Goal: Task Accomplishment & Management: Use online tool/utility

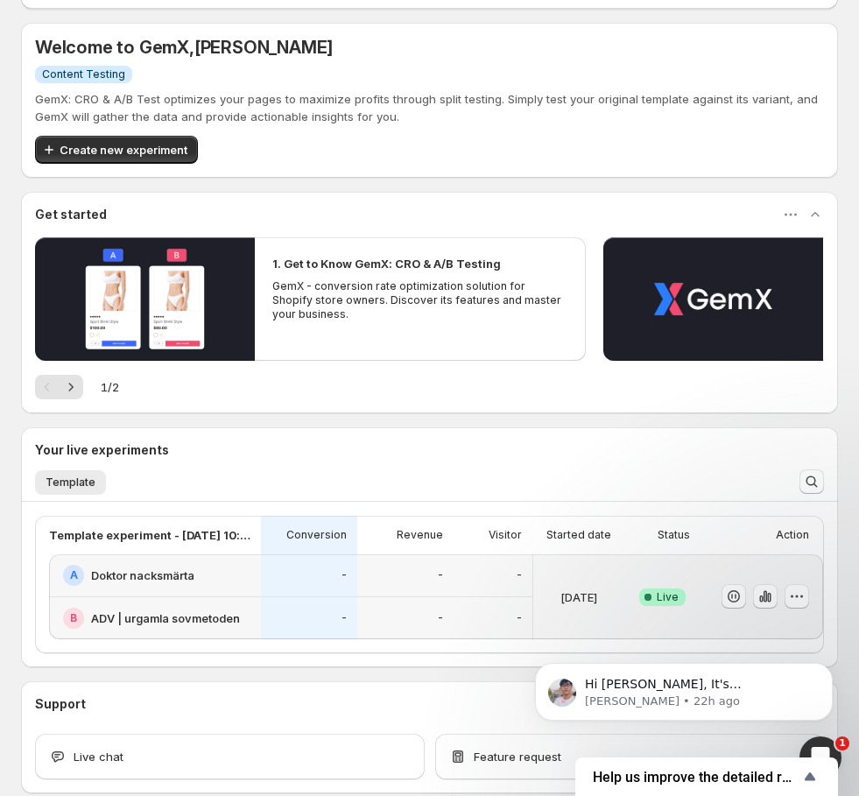
scroll to position [199, 0]
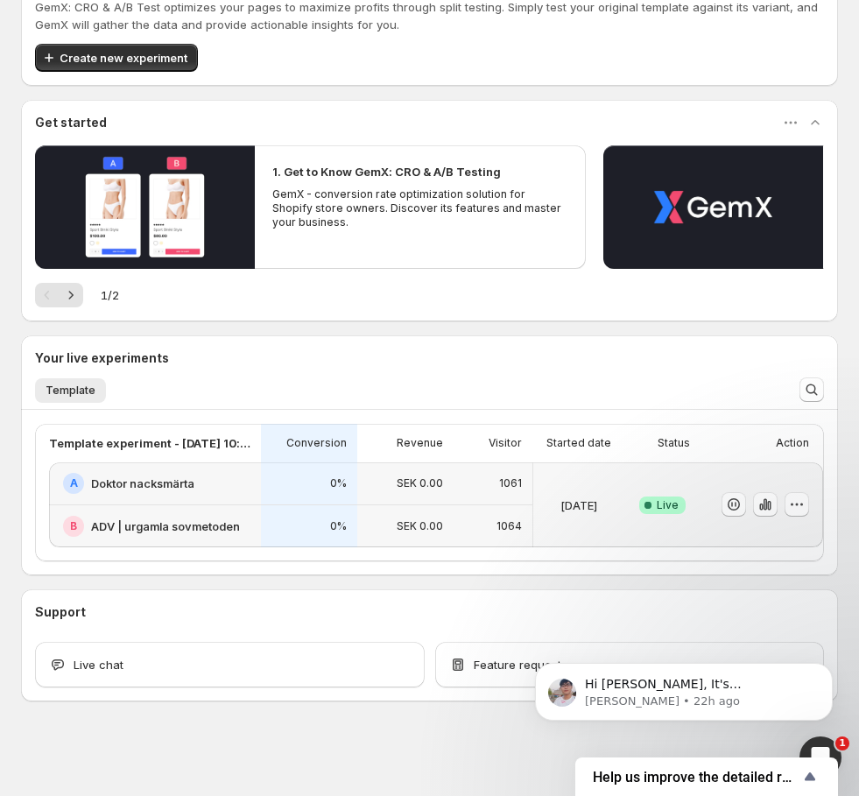
click at [174, 477] on h2 "Doktor nacksmärta" at bounding box center [142, 483] width 103 height 18
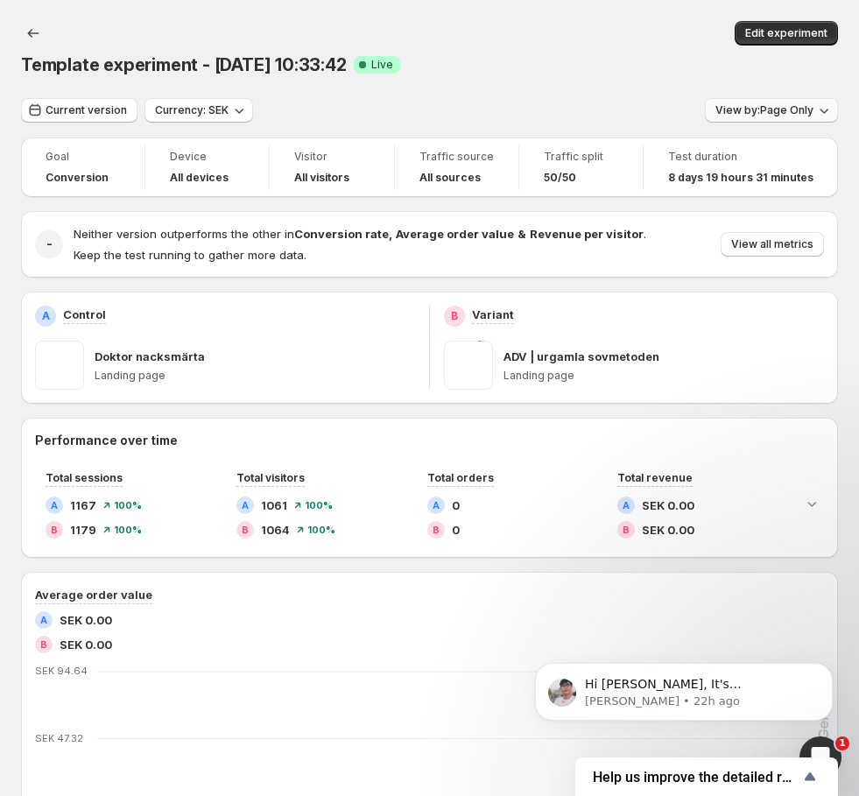
click at [795, 114] on span "View by: Page Only" at bounding box center [764, 110] width 98 height 14
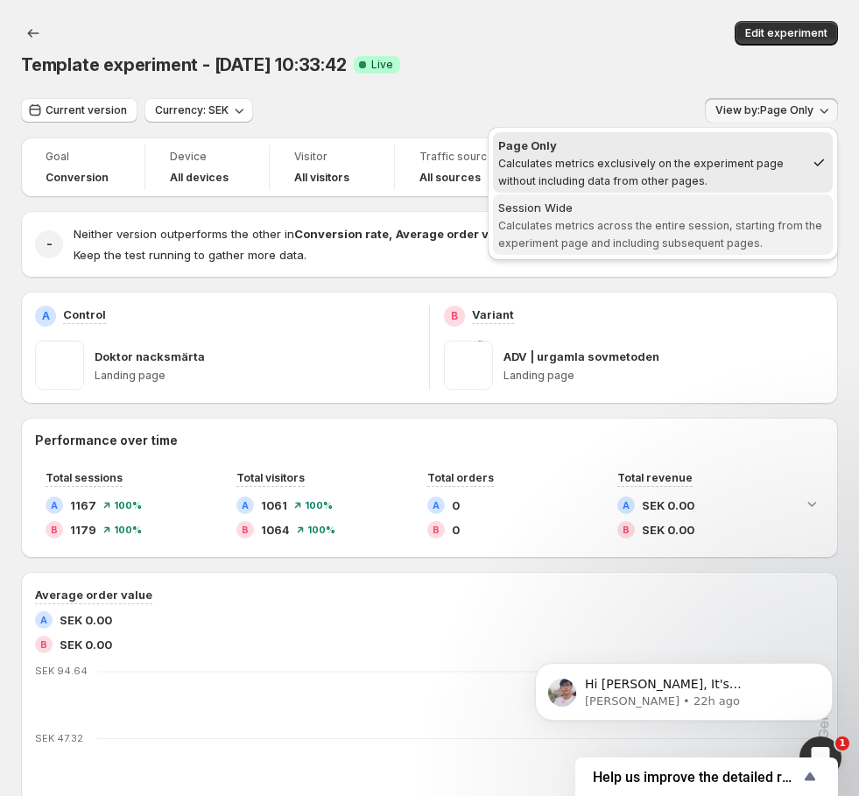
click at [691, 223] on span "Calculates metrics across the entire session, starting from the experiment page…" at bounding box center [660, 234] width 324 height 31
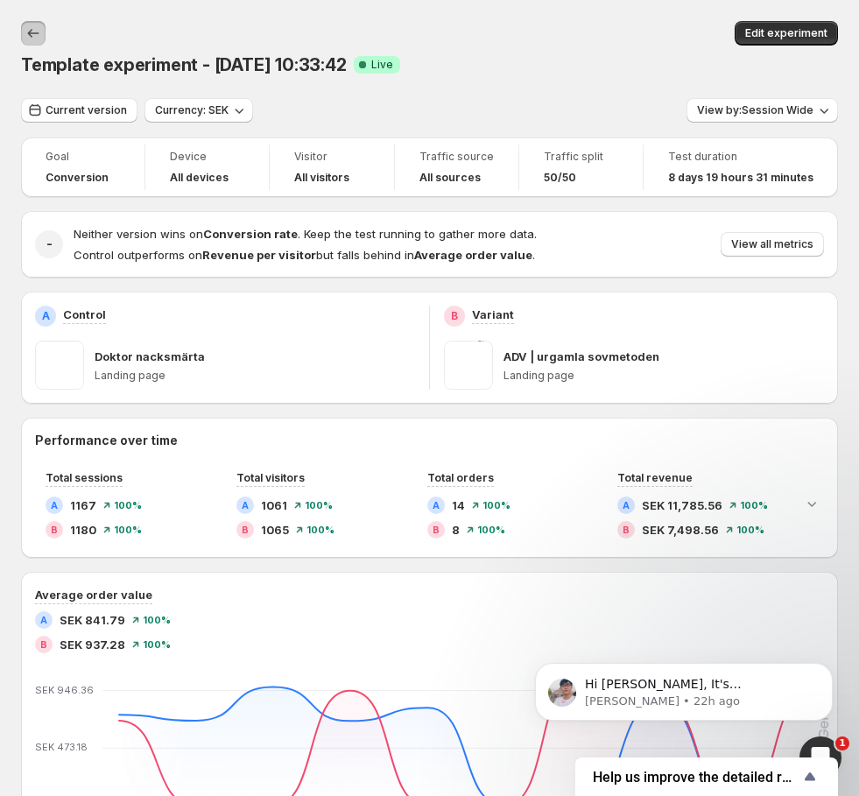
click at [40, 37] on icon "Back" at bounding box center [34, 34] width 18 height 18
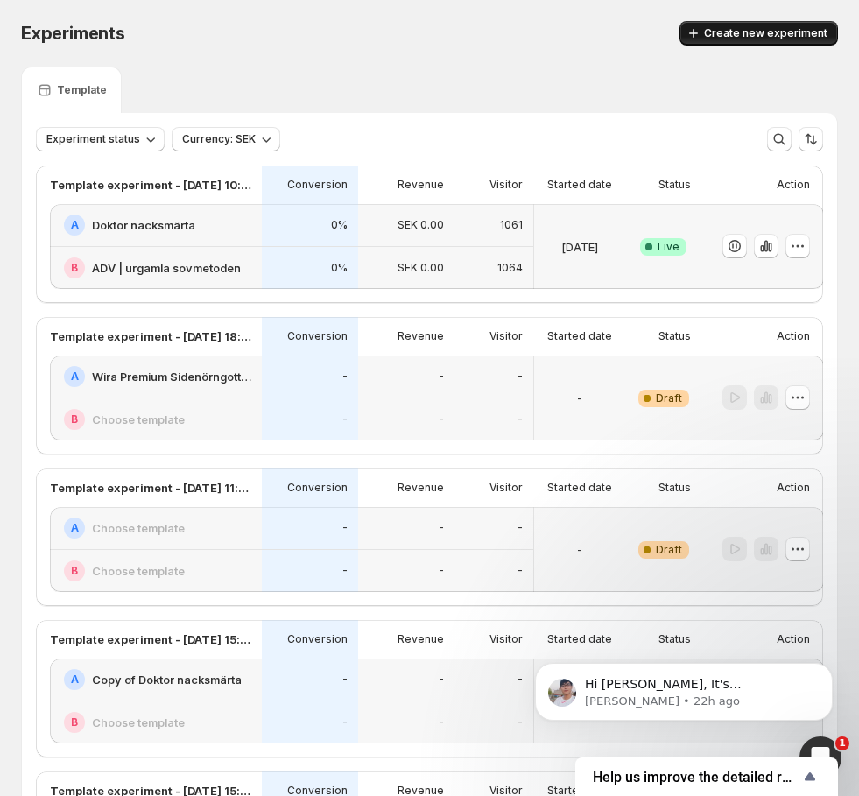
click at [748, 41] on button "Create new experiment" at bounding box center [758, 33] width 158 height 25
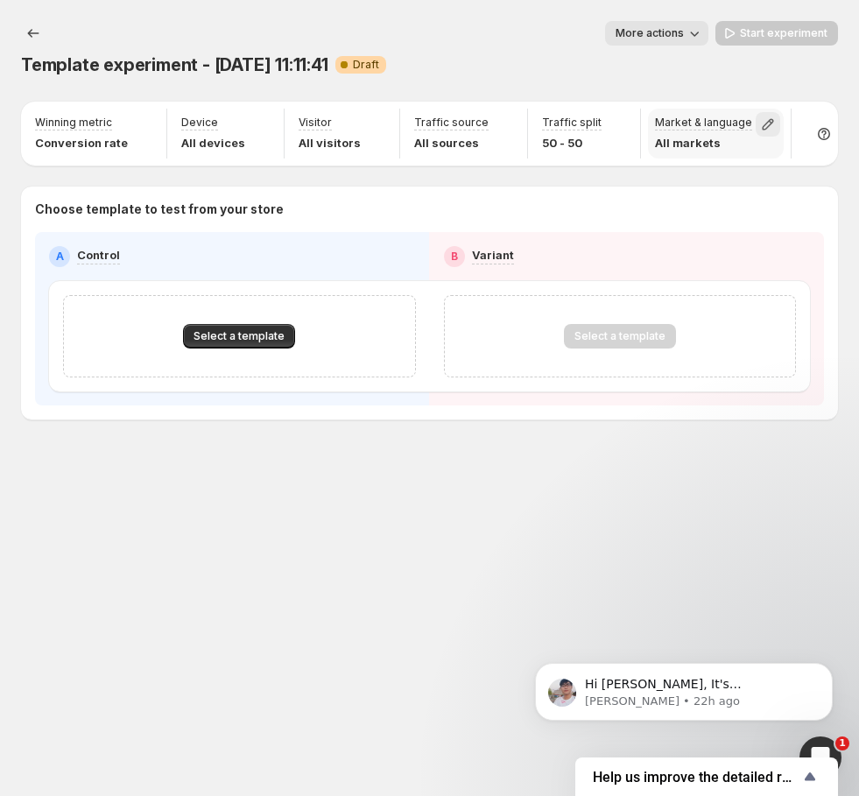
click at [759, 126] on icon "button" at bounding box center [768, 125] width 18 height 18
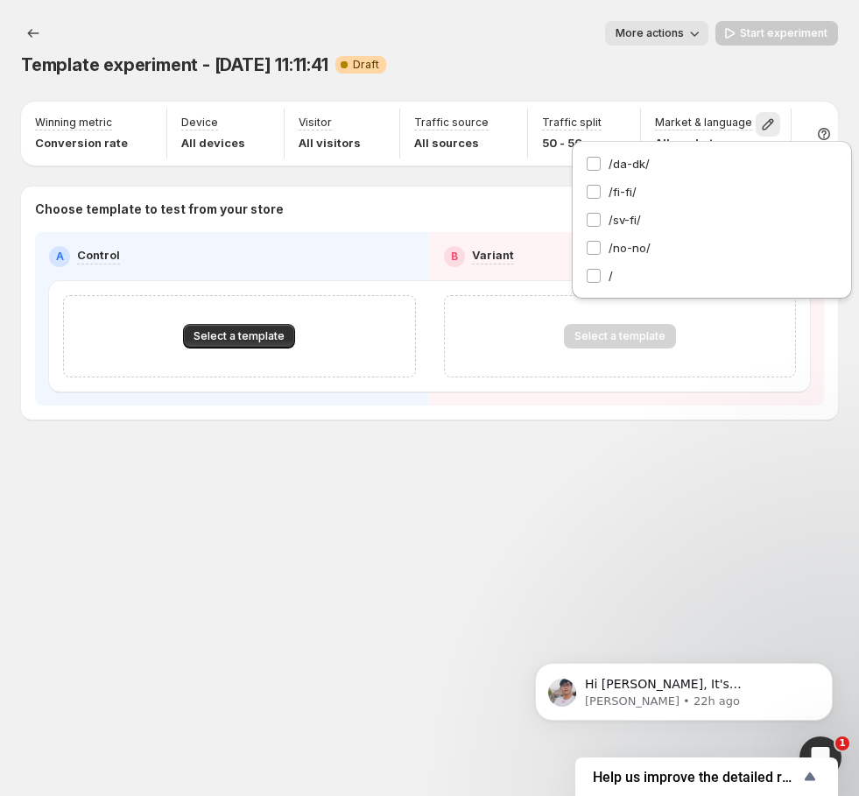
click at [637, 69] on div "Template experiment - Sep 4, 11:11:41 Warning Complete Draft" at bounding box center [429, 65] width 817 height 25
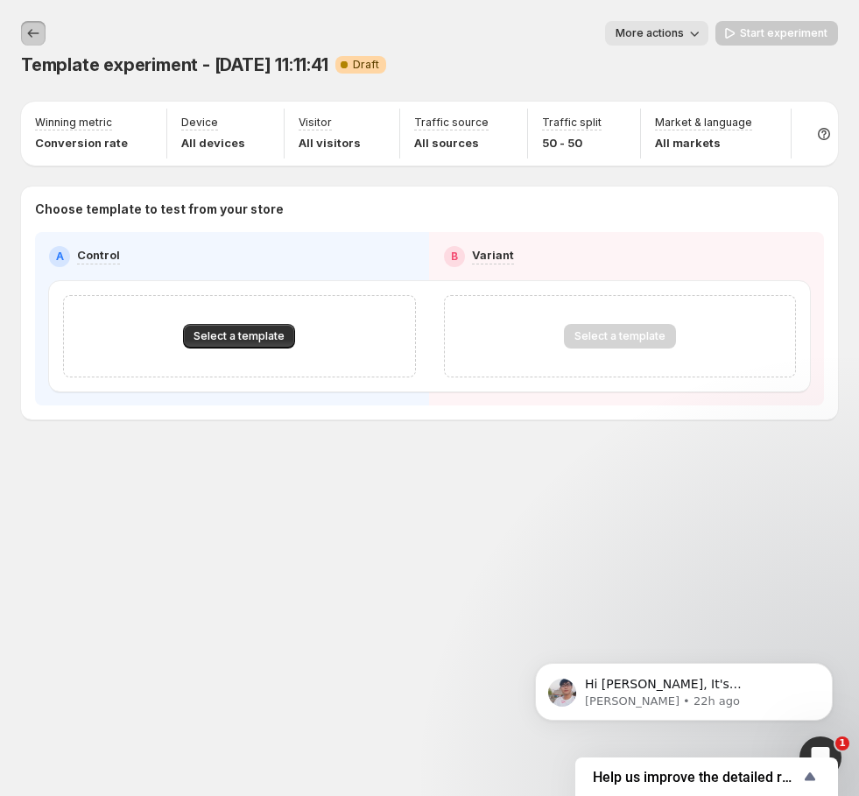
click at [40, 28] on icon "Experiments" at bounding box center [34, 34] width 18 height 18
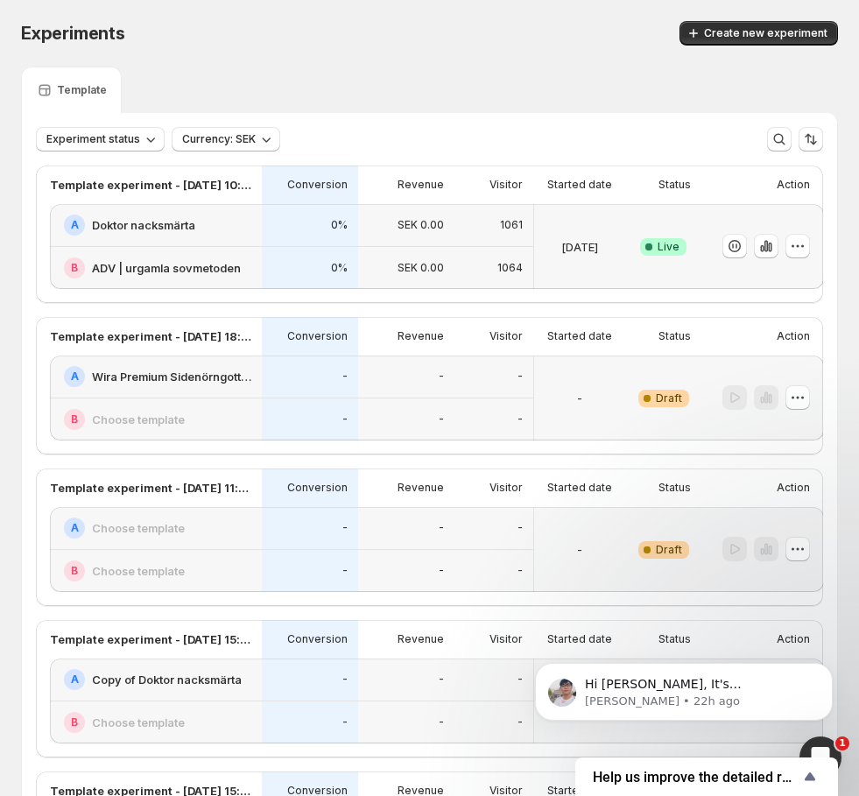
click at [450, 235] on div "SEK 0.00" at bounding box center [406, 225] width 96 height 43
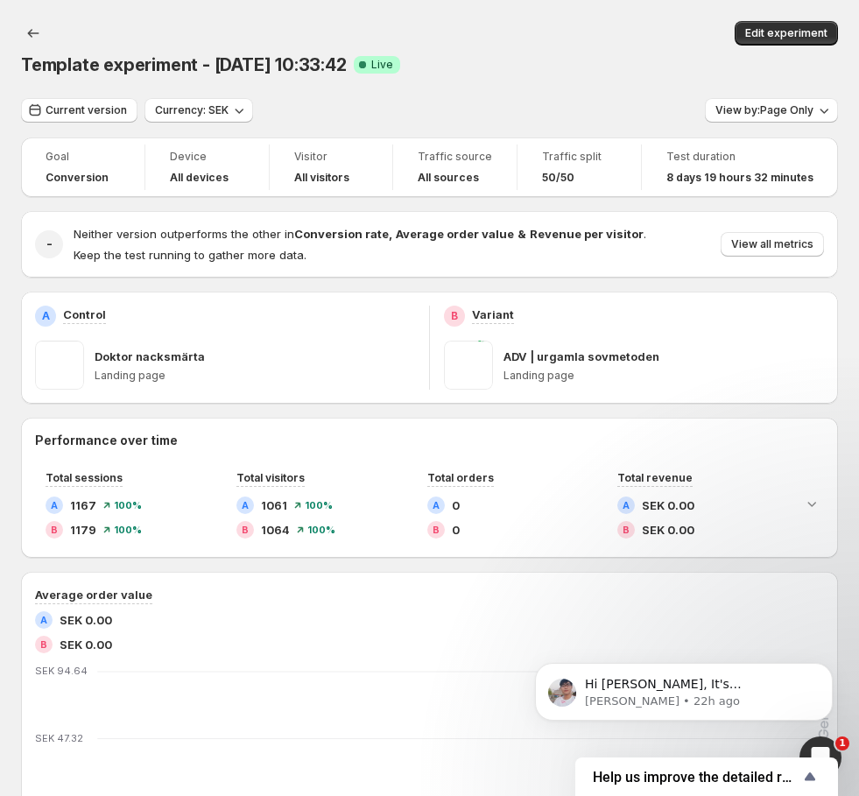
click at [768, 115] on span "View by: Page Only" at bounding box center [764, 110] width 98 height 14
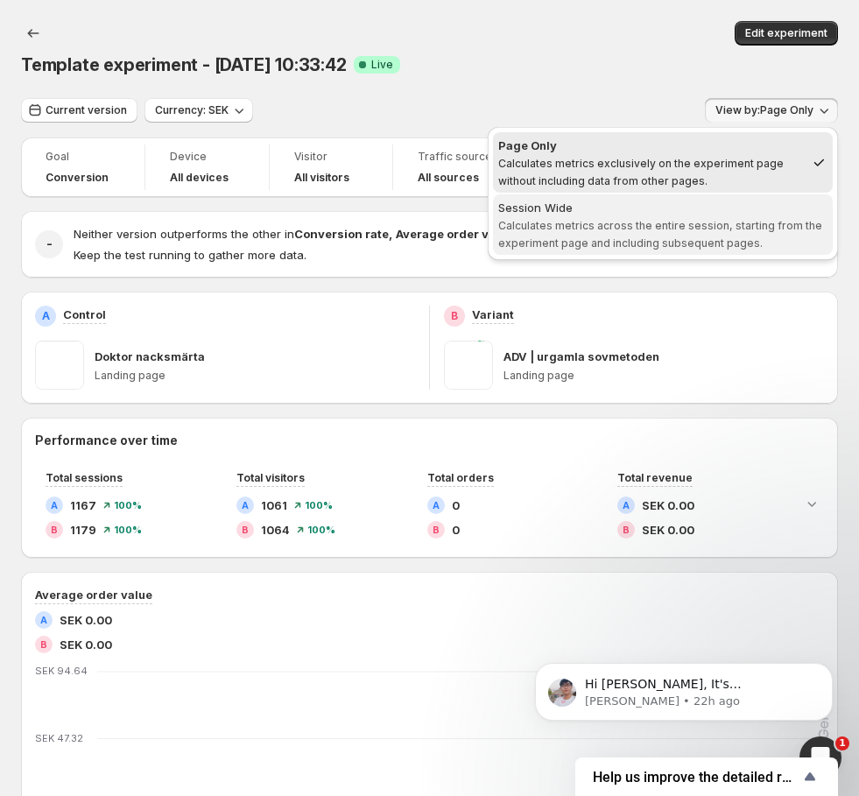
click at [673, 214] on div "Session Wide" at bounding box center [662, 208] width 329 height 18
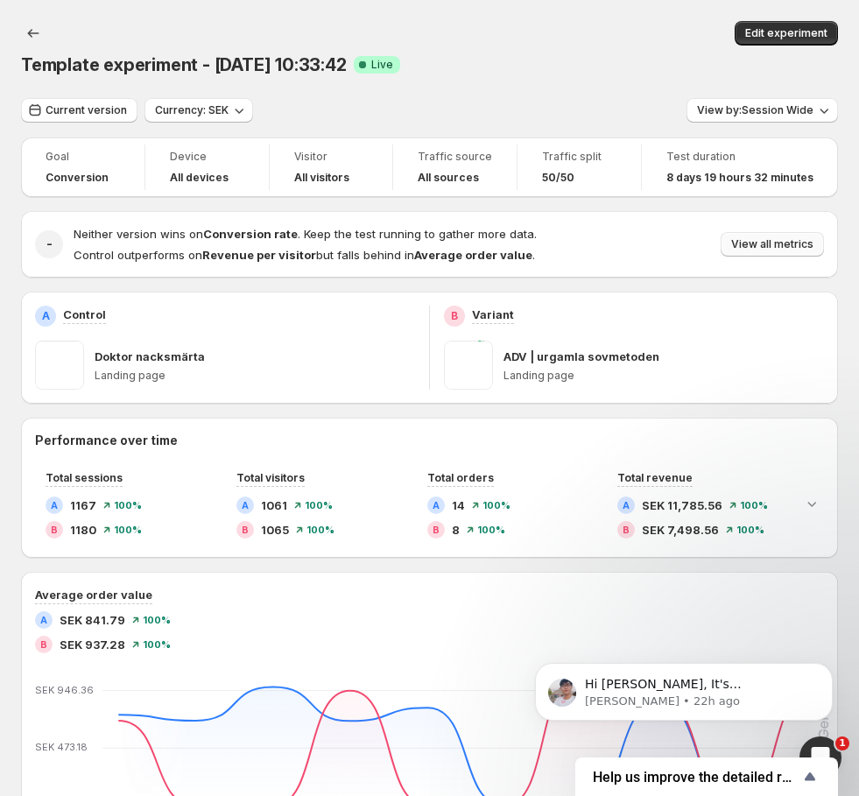
click at [762, 253] on button "View all metrics" at bounding box center [771, 244] width 103 height 25
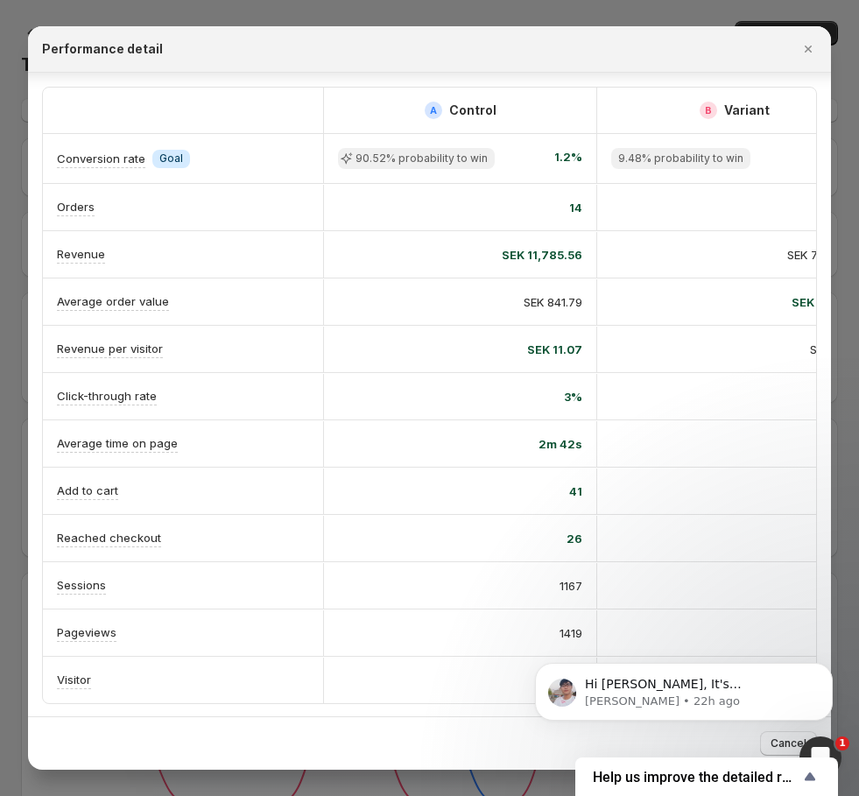
scroll to position [2, 0]
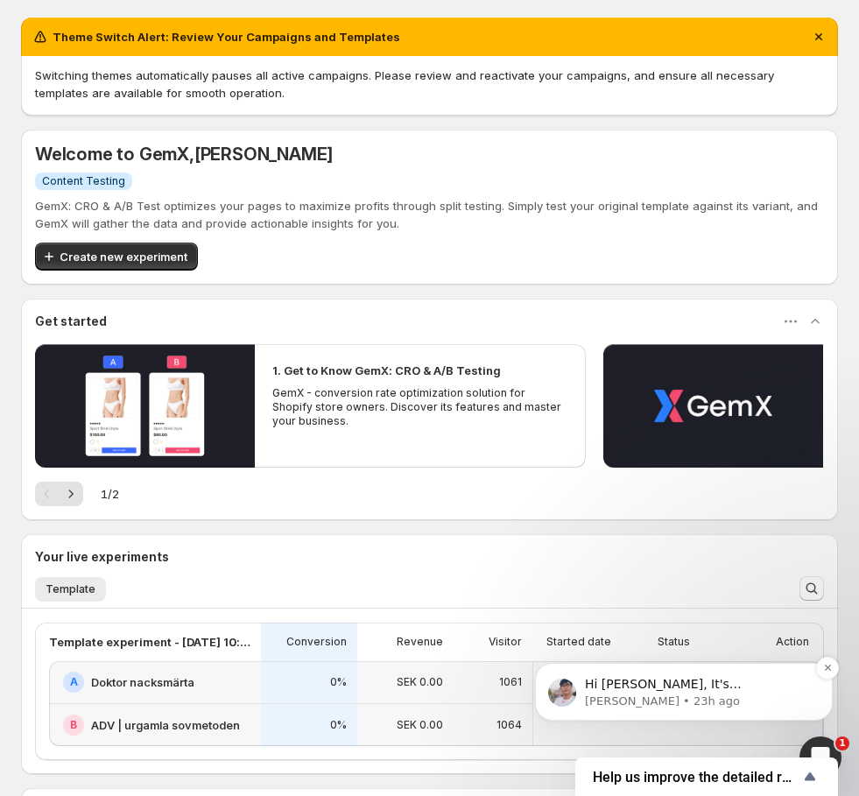
click at [689, 677] on p "Hi [PERSON_NAME], It's [PERSON_NAME] again 😊 Just want to follow up since I hav…" at bounding box center [698, 685] width 226 height 18
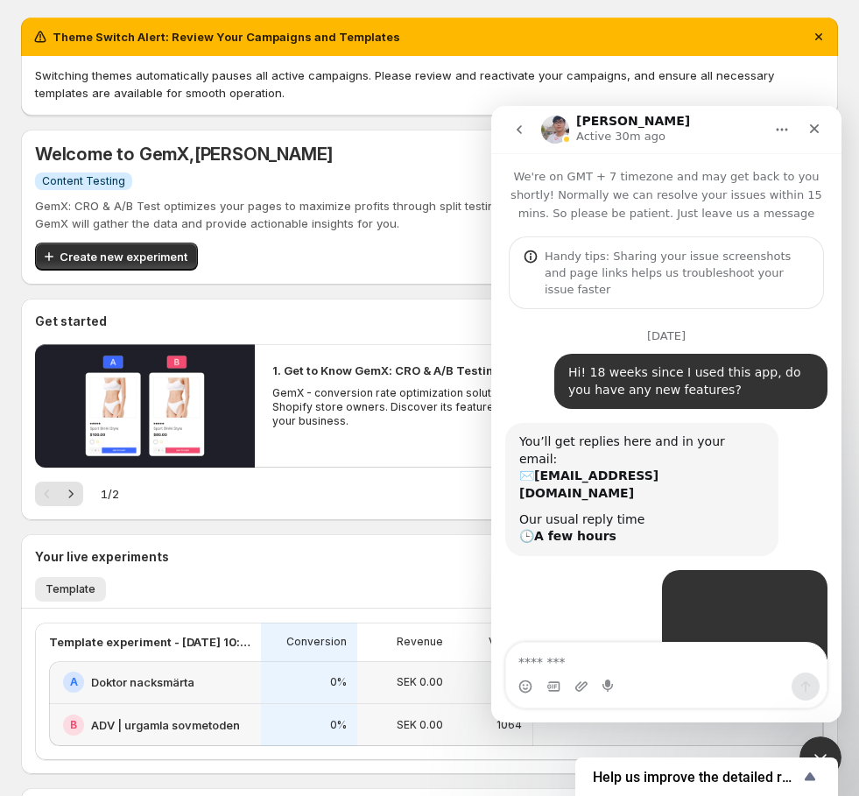
scroll to position [183, 0]
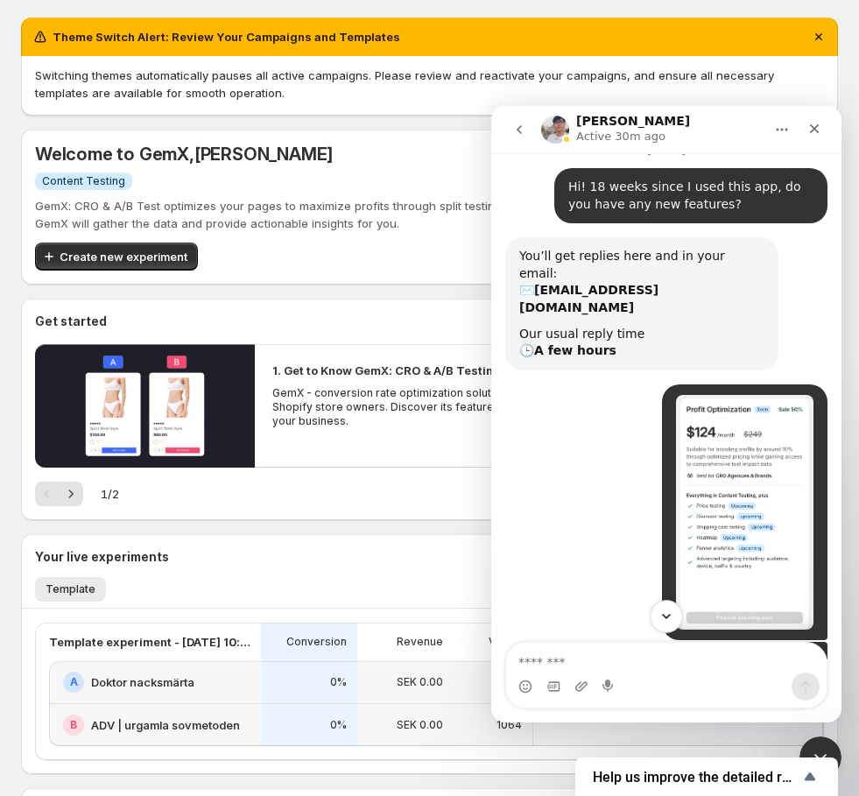
click at [670, 617] on icon "Scroll to bottom" at bounding box center [666, 616] width 16 height 16
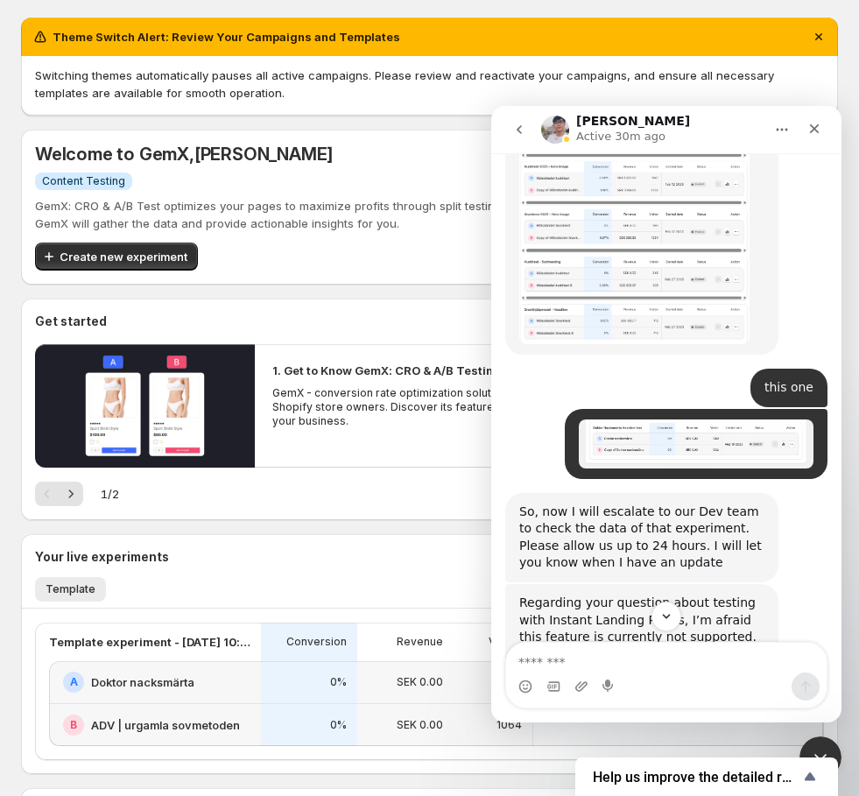
scroll to position [10474, 0]
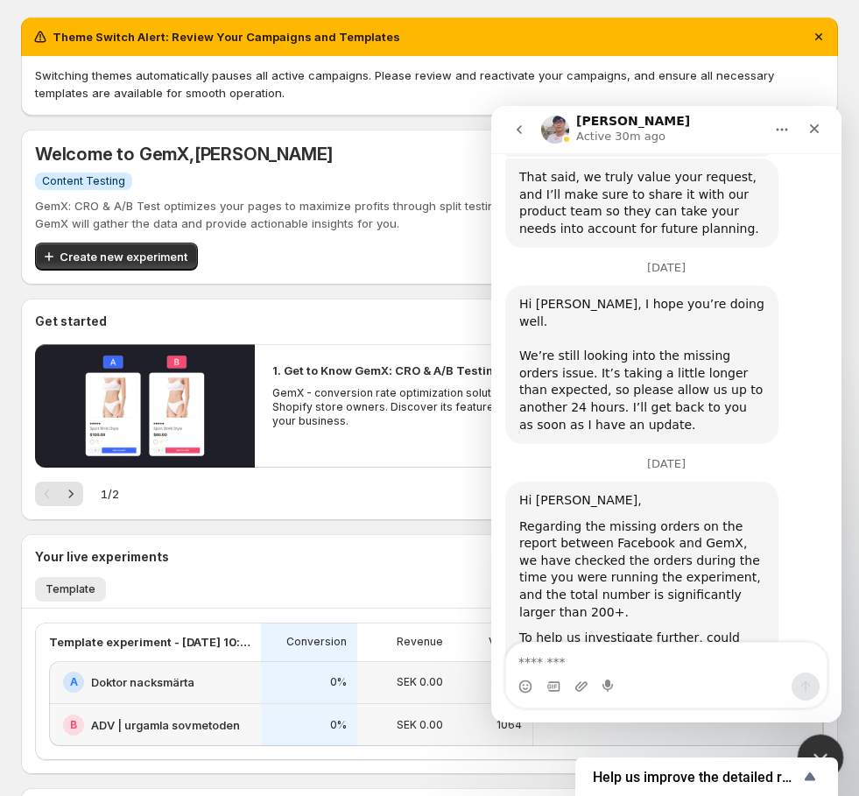
click at [813, 742] on div "Close Intercom Messenger" at bounding box center [817, 754] width 42 height 42
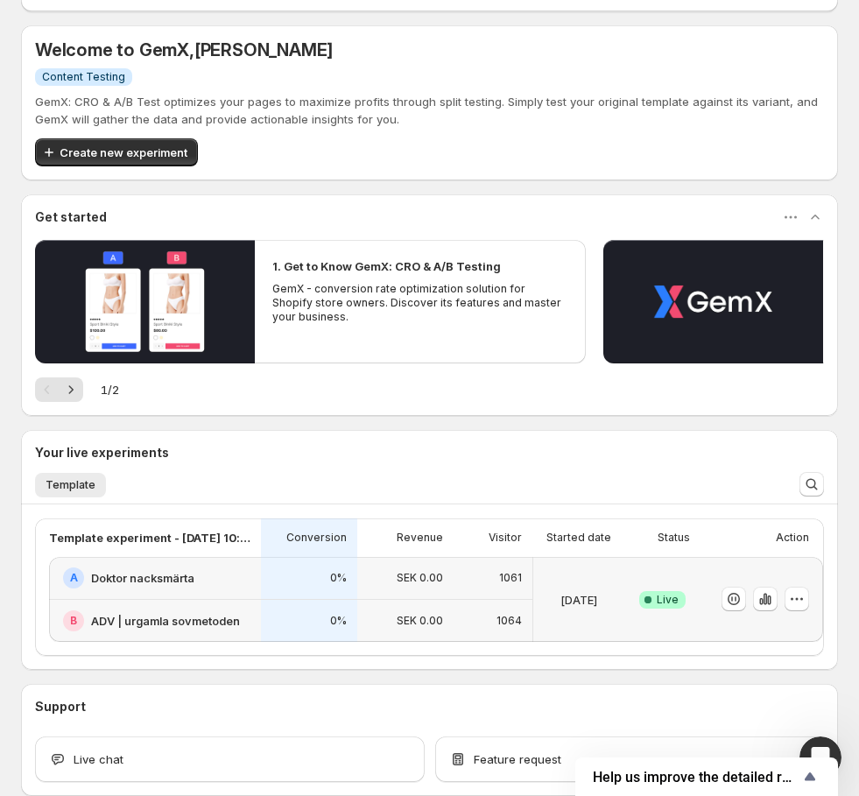
scroll to position [169, 0]
